Goal: Find specific page/section: Find specific page/section

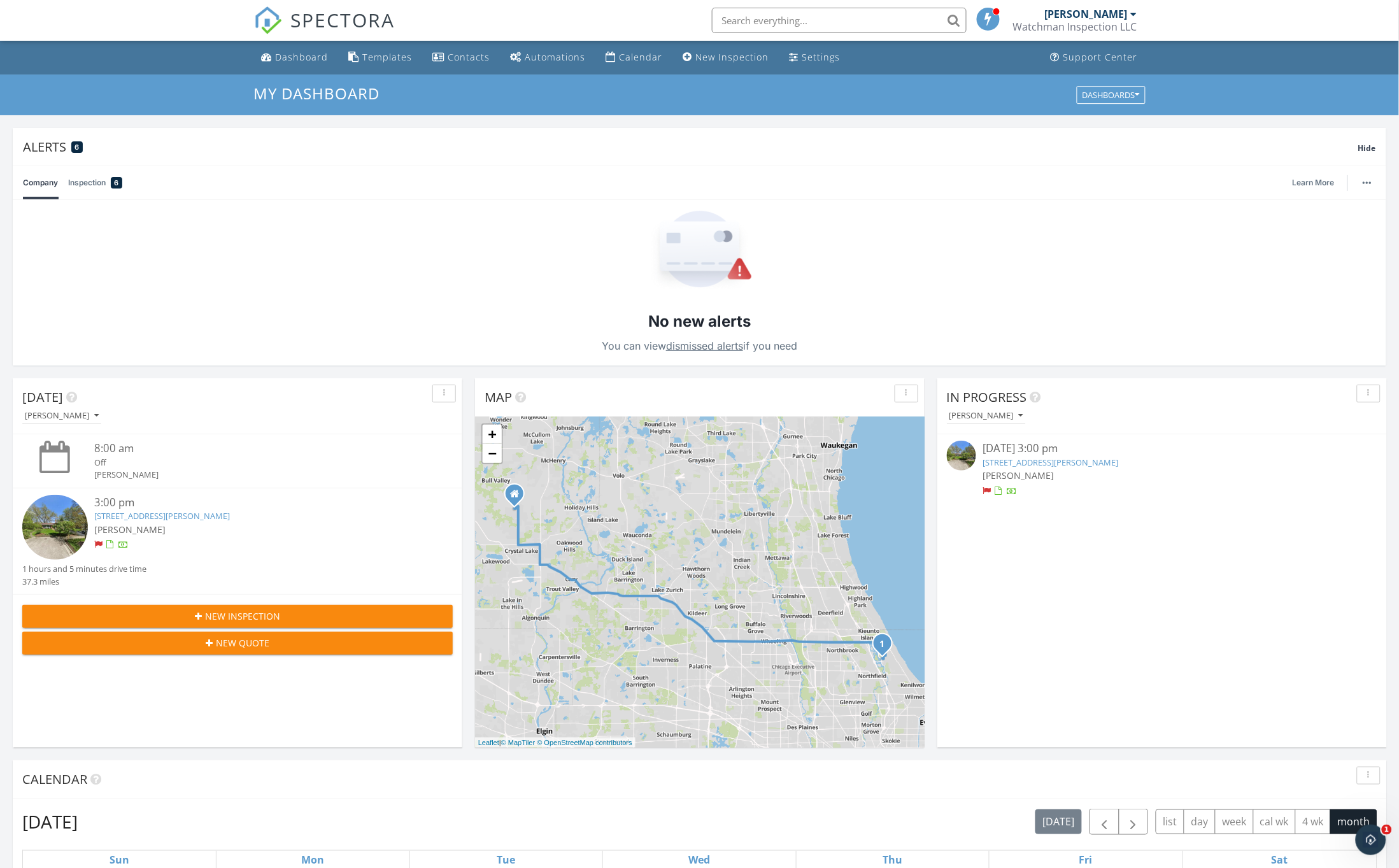
click at [152, 518] on link "[STREET_ADDRESS][PERSON_NAME]" at bounding box center [161, 516] width 136 height 12
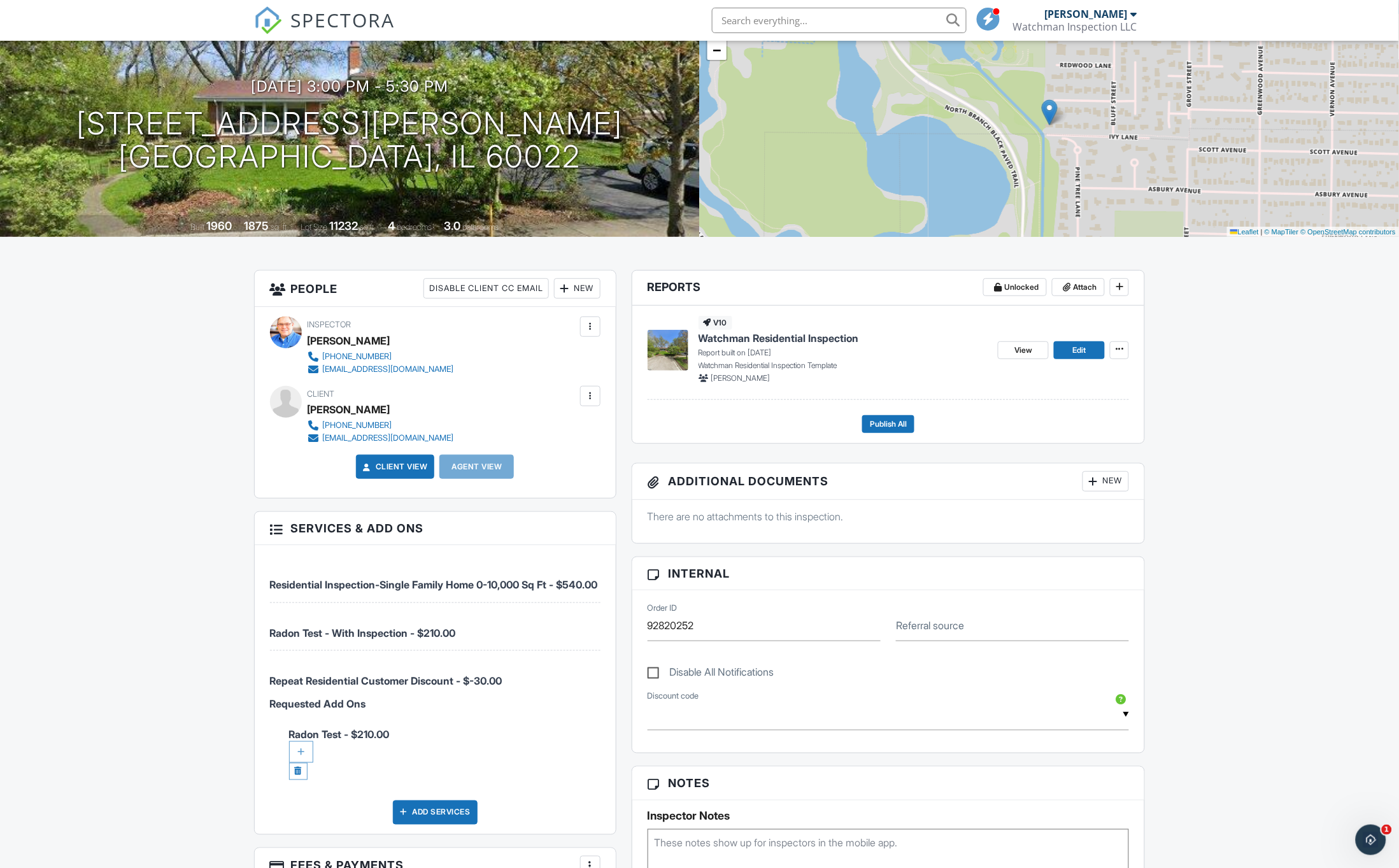
scroll to position [142, 0]
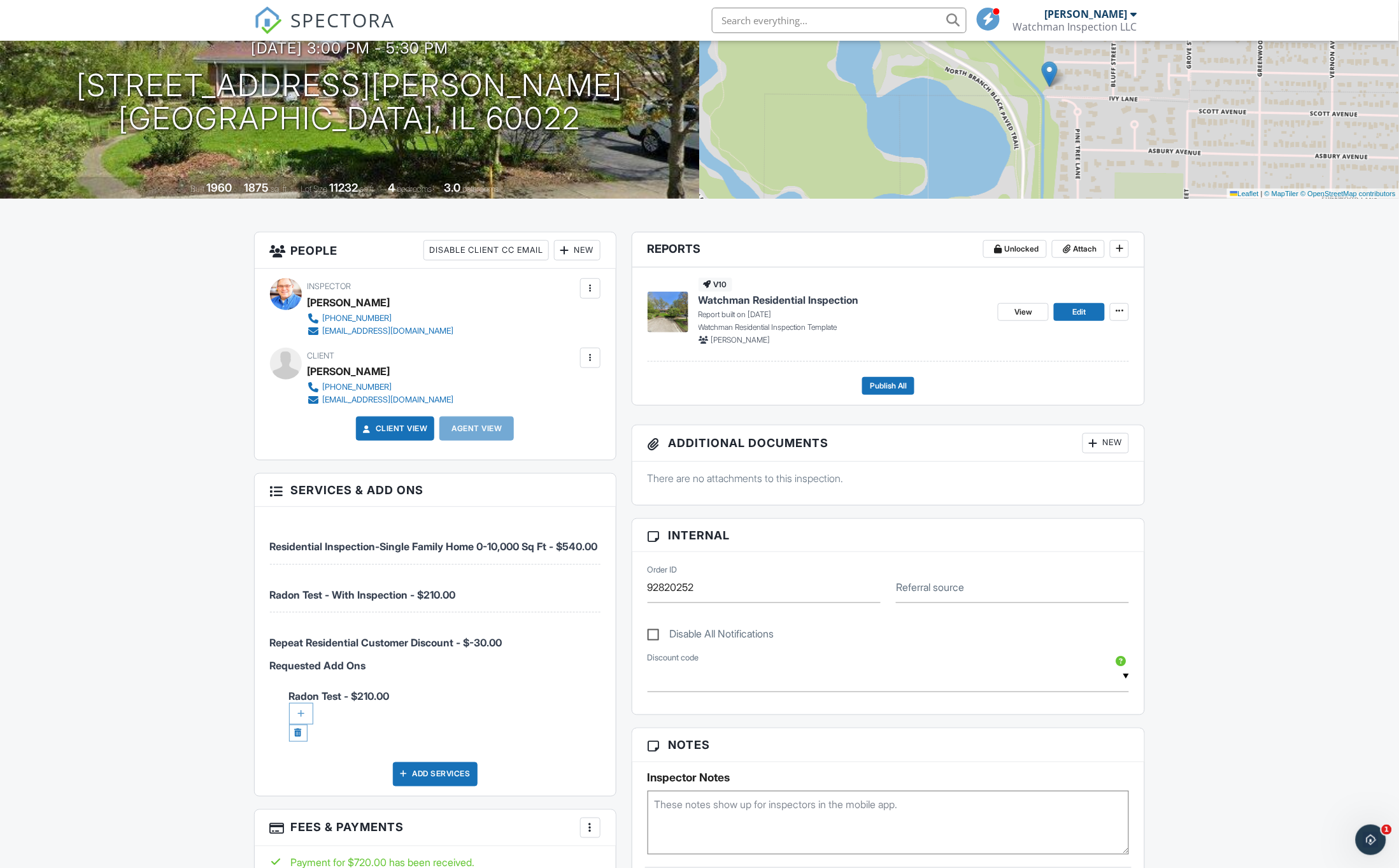
click at [758, 298] on span "Watchman Residential Inspection" at bounding box center [779, 299] width 161 height 14
click at [766, 299] on span "Watchman Residential Inspection" at bounding box center [779, 299] width 161 height 14
